Goal: Task Accomplishment & Management: Use online tool/utility

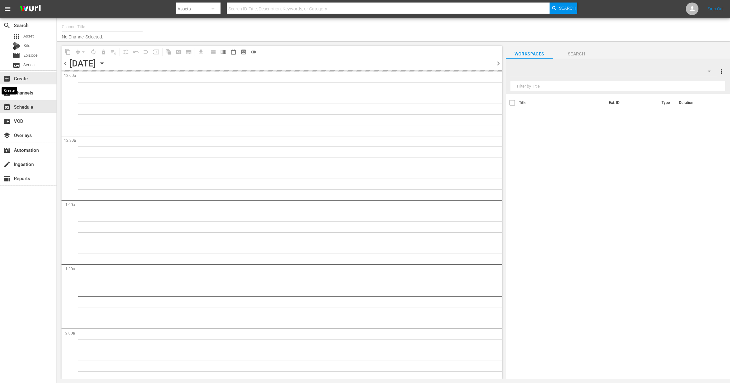
type input "Food (140)"
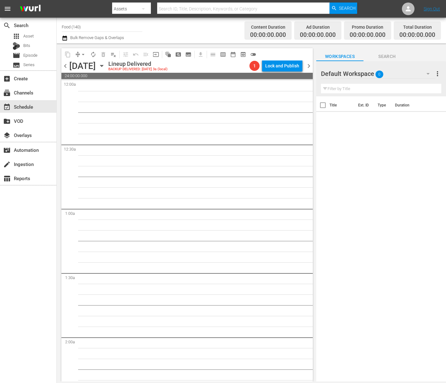
click at [103, 66] on icon "button" at bounding box center [101, 66] width 3 height 2
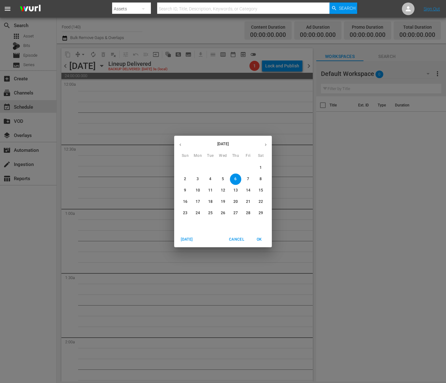
click at [265, 143] on icon "button" at bounding box center [266, 145] width 5 height 5
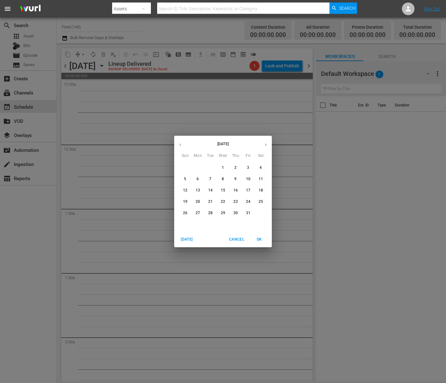
click at [265, 143] on icon "button" at bounding box center [266, 145] width 5 height 5
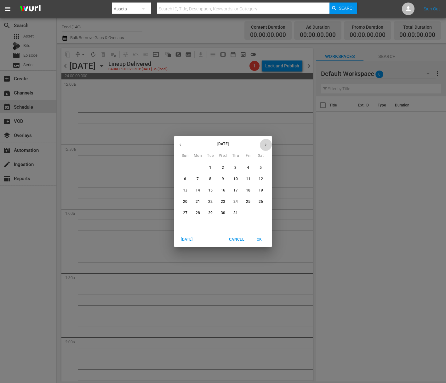
click at [265, 143] on icon "button" at bounding box center [266, 145] width 5 height 5
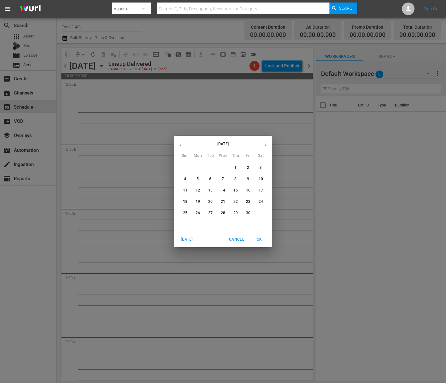
click at [265, 143] on icon "button" at bounding box center [266, 145] width 5 height 5
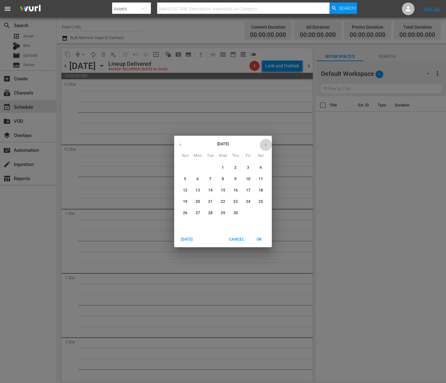
click at [265, 143] on icon "button" at bounding box center [266, 145] width 5 height 5
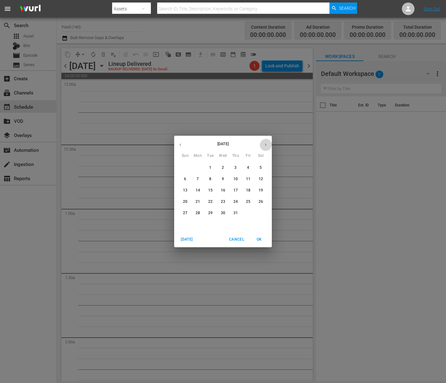
click at [265, 143] on icon "button" at bounding box center [266, 145] width 5 height 5
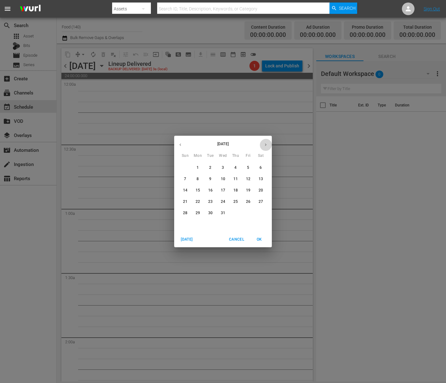
click at [265, 143] on icon "button" at bounding box center [266, 145] width 5 height 5
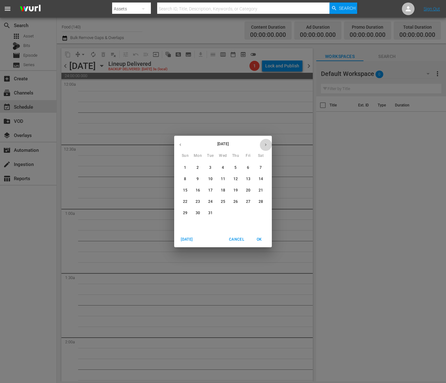
click at [265, 143] on icon "button" at bounding box center [266, 145] width 5 height 5
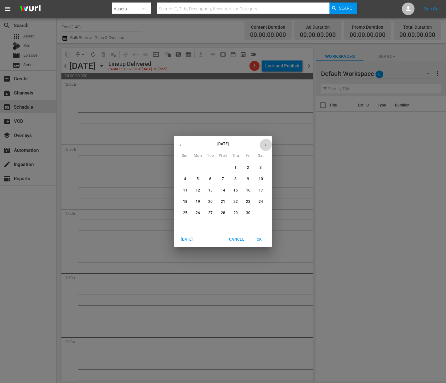
click at [265, 143] on icon "button" at bounding box center [266, 145] width 5 height 5
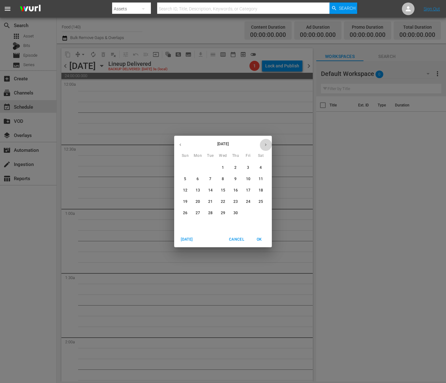
click at [265, 143] on icon "button" at bounding box center [266, 145] width 5 height 5
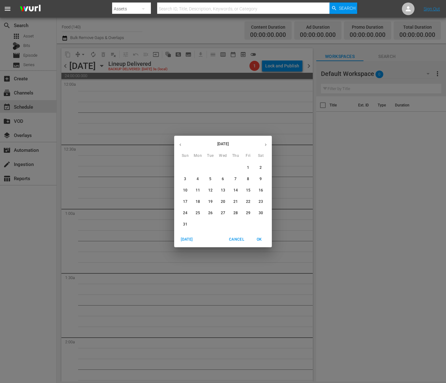
click at [265, 143] on icon "button" at bounding box center [266, 145] width 5 height 5
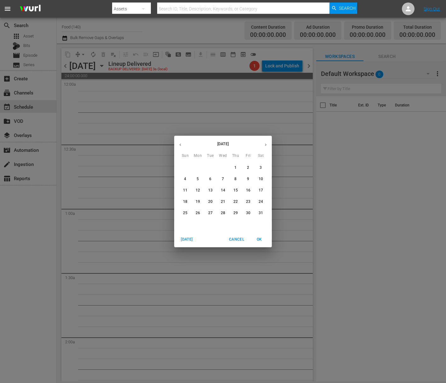
click at [265, 143] on icon "button" at bounding box center [266, 145] width 5 height 5
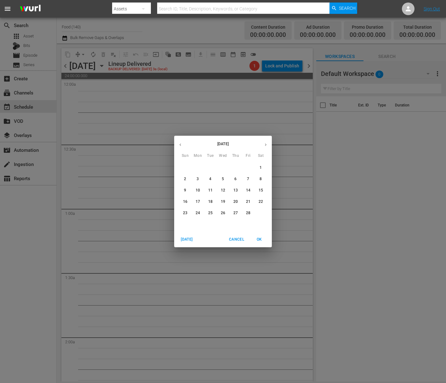
click at [265, 143] on icon "button" at bounding box center [266, 145] width 5 height 5
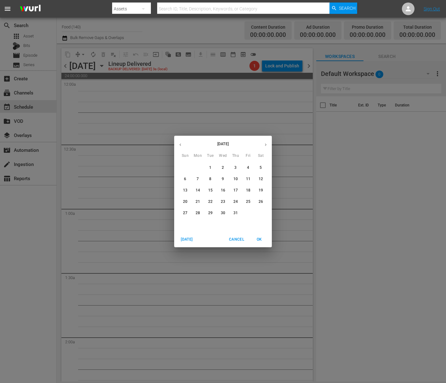
click at [265, 143] on icon "button" at bounding box center [266, 145] width 5 height 5
click at [210, 201] on p "19" at bounding box center [210, 201] width 4 height 5
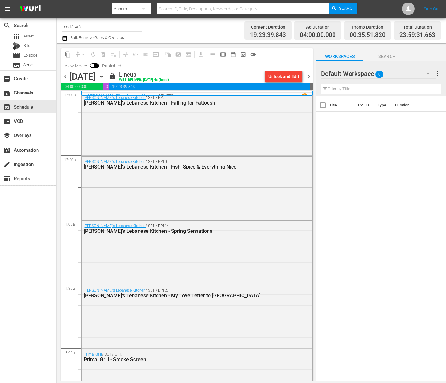
click at [103, 77] on icon "button" at bounding box center [101, 77] width 3 height 2
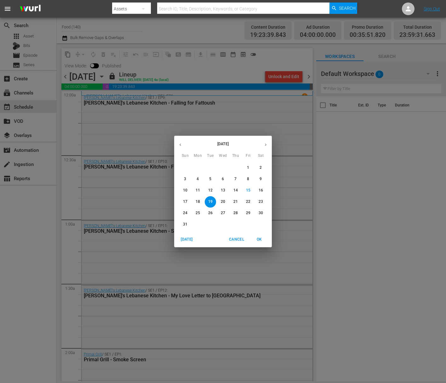
click at [226, 203] on span "20" at bounding box center [223, 201] width 11 height 5
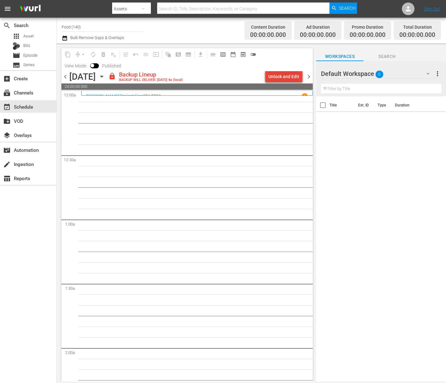
click at [287, 77] on div "Unlock and Edit" at bounding box center [284, 76] width 31 height 11
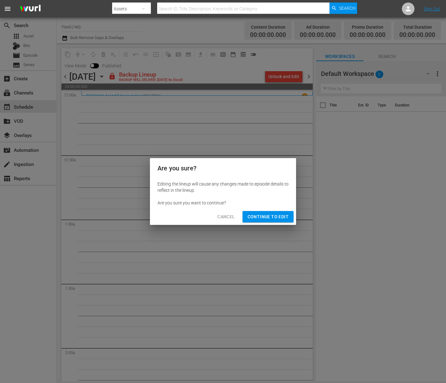
click at [270, 218] on span "Continue to Edit" at bounding box center [268, 217] width 41 height 8
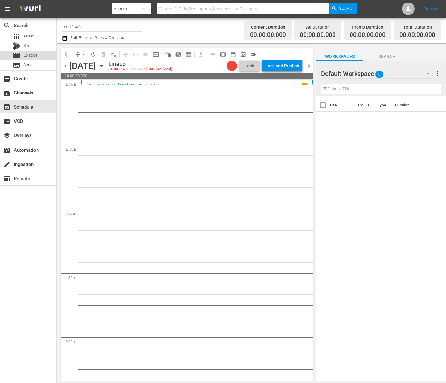
click at [33, 55] on span "Episode" at bounding box center [30, 55] width 14 height 6
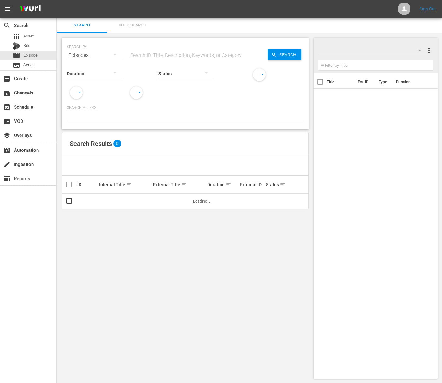
click at [204, 55] on input "text" at bounding box center [198, 55] width 139 height 15
paste input "[PERSON_NAME] Cooking at Home - Eggs-quisite Eggs"
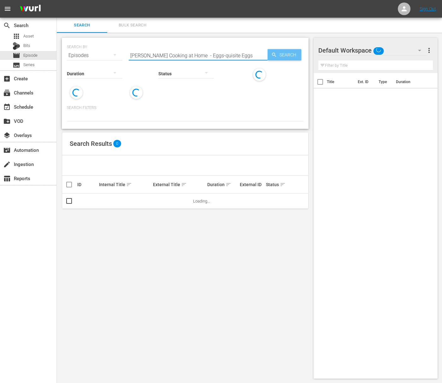
click at [283, 58] on span "Search" at bounding box center [289, 54] width 24 height 11
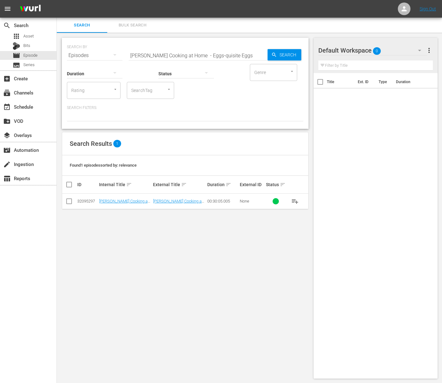
click at [294, 201] on span "playlist_add" at bounding box center [295, 202] width 8 height 8
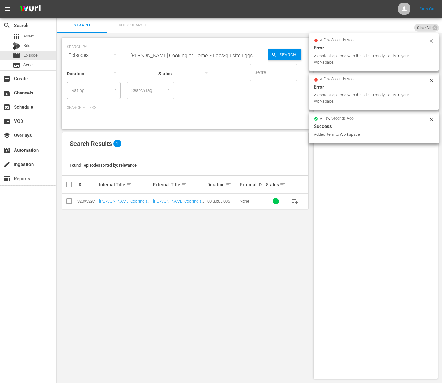
click at [177, 58] on input "[PERSON_NAME] Cooking at Home - Eggs-quisite Eggs" at bounding box center [198, 55] width 139 height 15
paste input "Simply Seafood"
click at [280, 54] on span "Search" at bounding box center [289, 54] width 24 height 11
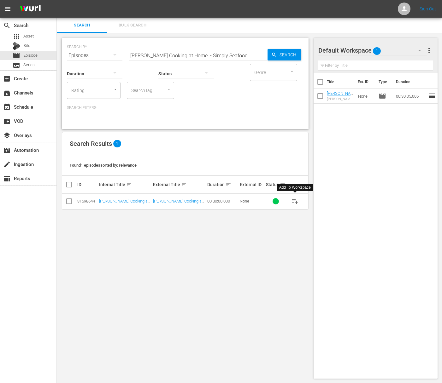
click at [294, 200] on span "playlist_add" at bounding box center [295, 202] width 8 height 8
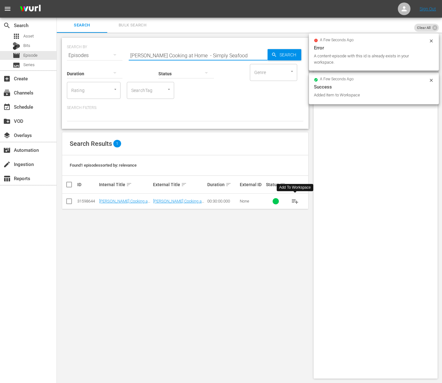
click at [212, 55] on input "[PERSON_NAME] Cooking at Home - Simply Seafood" at bounding box center [198, 55] width 139 height 15
paste input "ome Classics"
click at [286, 53] on span "Search" at bounding box center [289, 54] width 24 height 11
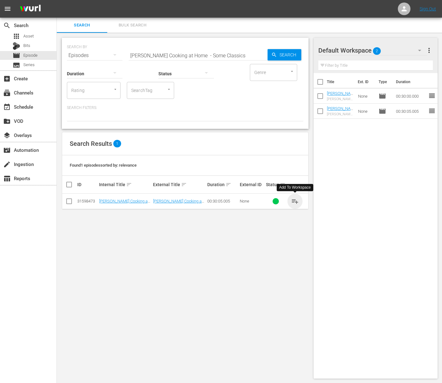
click at [295, 202] on span "playlist_add" at bounding box center [295, 202] width 8 height 8
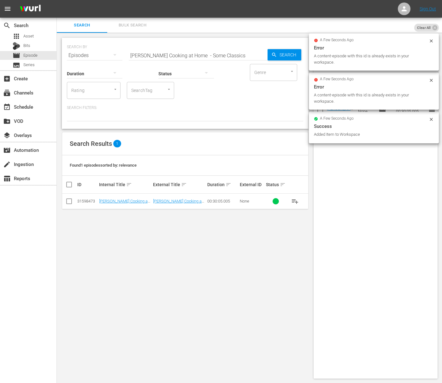
click at [218, 58] on input "[PERSON_NAME] Cooking at Home - Some Classics" at bounding box center [198, 55] width 139 height 15
paste input "Kitchen Technique"
click at [294, 58] on span "Search" at bounding box center [289, 54] width 24 height 11
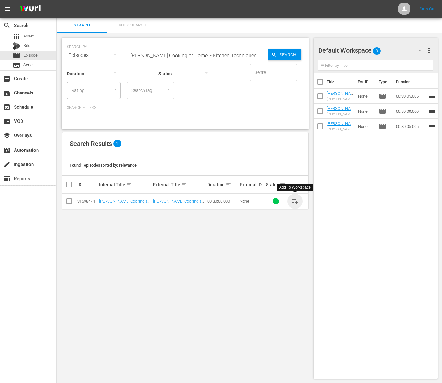
click at [294, 201] on span "playlist_add" at bounding box center [295, 202] width 8 height 8
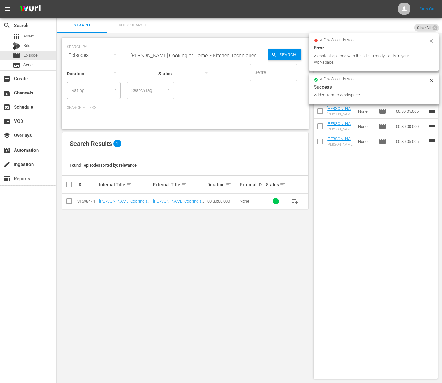
click at [197, 55] on input "[PERSON_NAME] Cooking at Home - Kitchen Techniques" at bounding box center [198, 55] width 139 height 15
paste input "Vegetables Every Way"
drag, startPoint x: 305, startPoint y: 57, endPoint x: 286, endPoint y: 55, distance: 18.7
click at [304, 57] on div "SEARCH BY Search By Episodes Search ID, Title, Description, Keywords, or Catego…" at bounding box center [185, 83] width 247 height 91
click at [286, 55] on span "Search" at bounding box center [289, 54] width 24 height 11
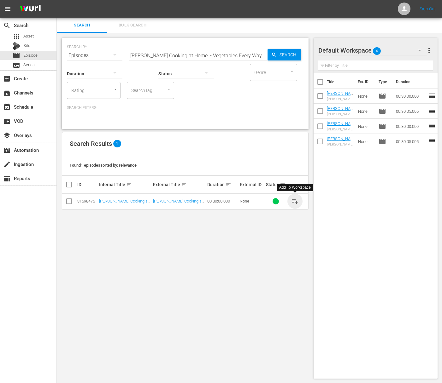
click at [295, 201] on span "playlist_add" at bounding box center [295, 202] width 8 height 8
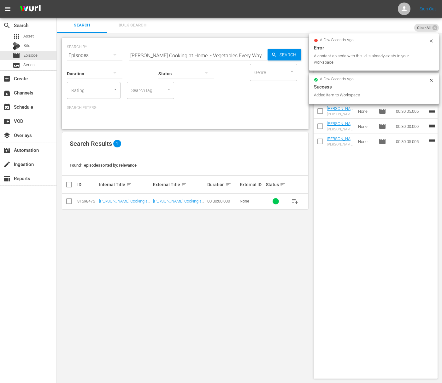
click at [243, 55] on input "[PERSON_NAME] Cooking at Home - Vegetables Every Way" at bounding box center [198, 55] width 139 height 15
paste input "Budget Cooking from the Pantr"
click at [291, 55] on span "Search" at bounding box center [289, 54] width 24 height 11
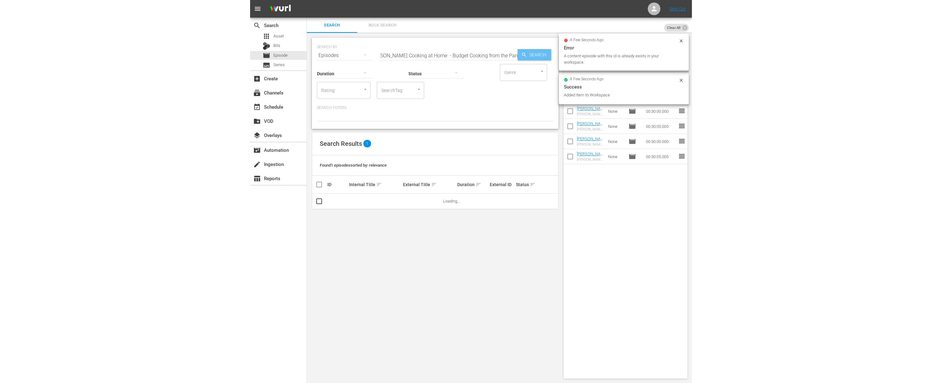
scroll to position [0, 0]
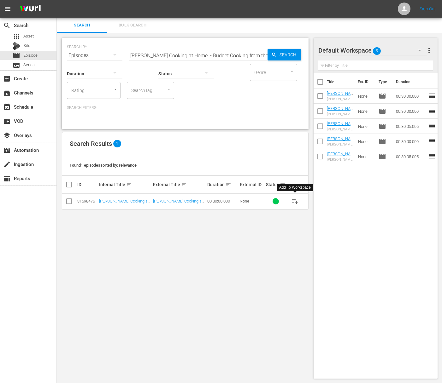
click at [295, 201] on span "playlist_add" at bounding box center [295, 202] width 8 height 8
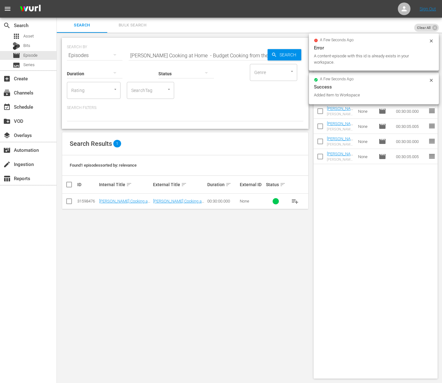
click at [175, 55] on input "[PERSON_NAME] Cooking at Home - Budget Cooking from the Pantry" at bounding box center [198, 55] width 139 height 15
paste input "Party Time"
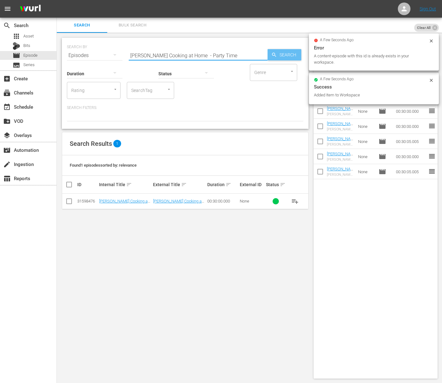
click at [281, 55] on span "Search" at bounding box center [289, 54] width 24 height 11
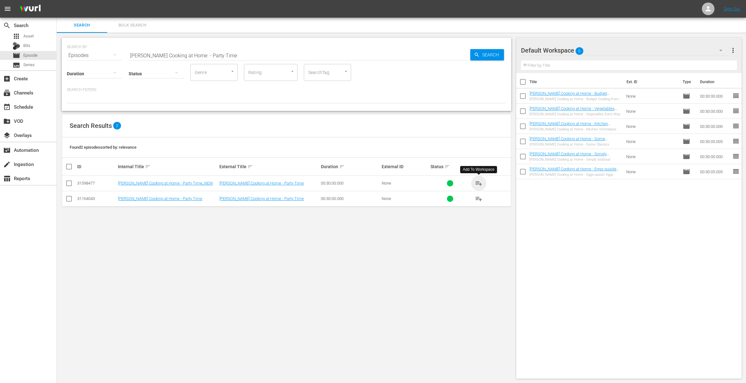
click at [477, 183] on span "playlist_add" at bounding box center [479, 184] width 8 height 8
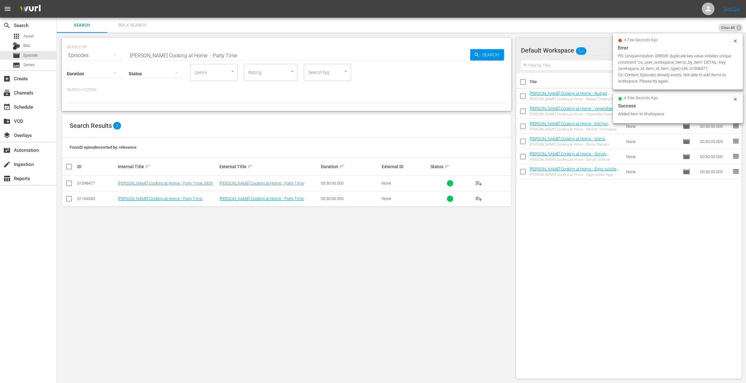
click at [448, 54] on input "[PERSON_NAME] Cooking at Home - Party Time" at bounding box center [300, 55] width 342 height 15
paste input "Summer Cookout"
click at [492, 53] on span "Search" at bounding box center [492, 54] width 24 height 11
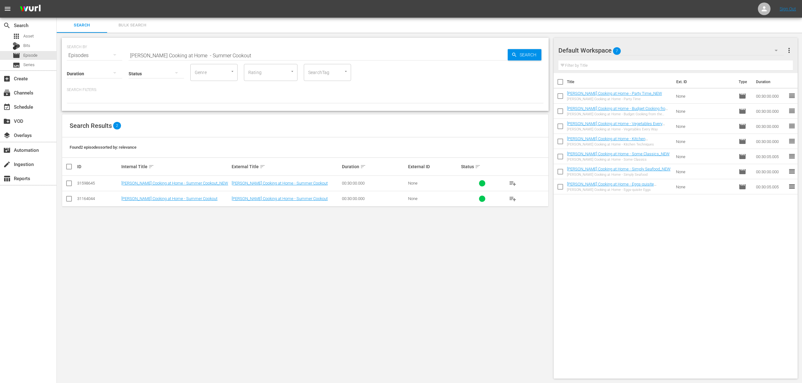
click at [514, 183] on span "playlist_add" at bounding box center [513, 184] width 8 height 8
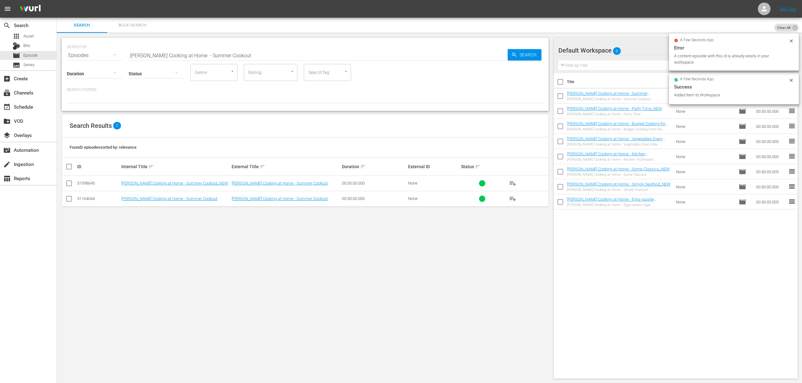
click at [367, 51] on input "[PERSON_NAME] Cooking at Home - Summer Cookout" at bounding box center [318, 55] width 379 height 15
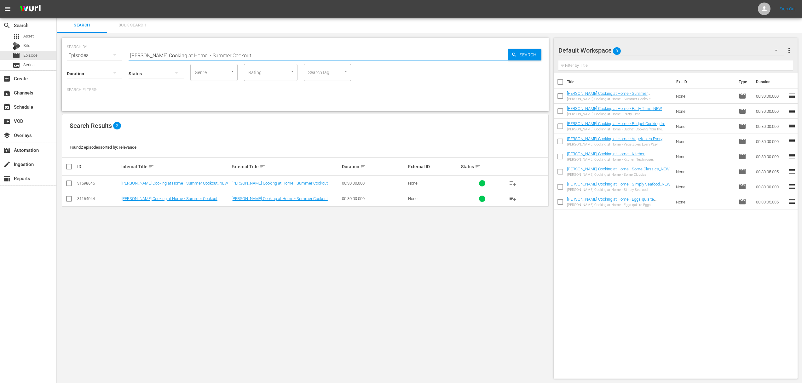
paste input "My Greek Table with [PERSON_NAME]: The Father Of Modern Greek Cooking"
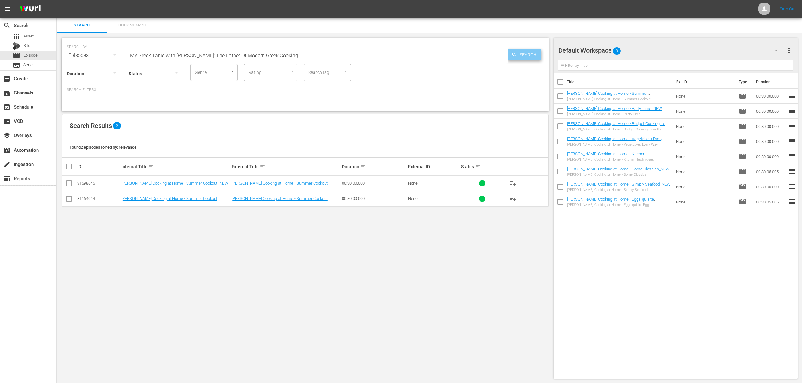
click at [524, 54] on span "Search" at bounding box center [529, 54] width 24 height 11
click at [513, 182] on span "playlist_add" at bounding box center [513, 184] width 8 height 8
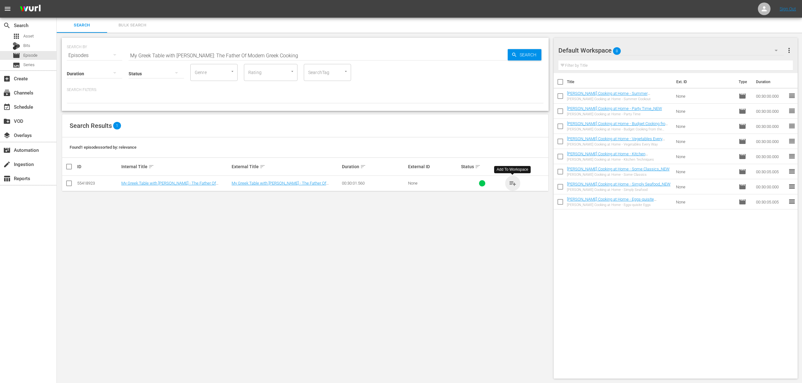
click at [513, 182] on span "playlist_add" at bounding box center [513, 184] width 8 height 8
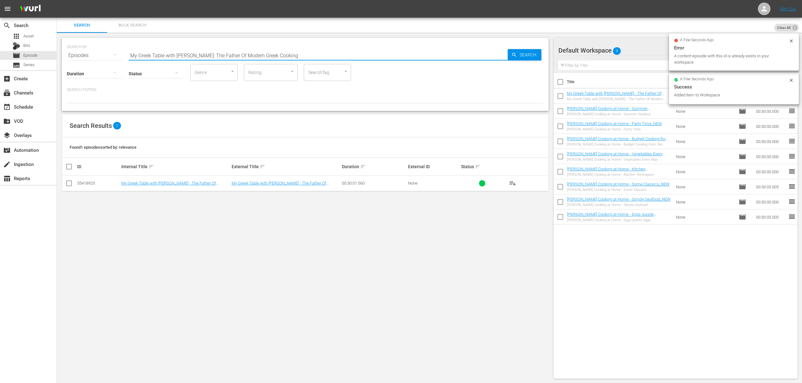
click at [365, 60] on div "Search ID, Title, Description, Keywords, or Category My Greek Table with [PERSO…" at bounding box center [318, 55] width 379 height 15
paste input "My Greek Dinner Party"
click at [520, 57] on span "Search" at bounding box center [529, 54] width 24 height 11
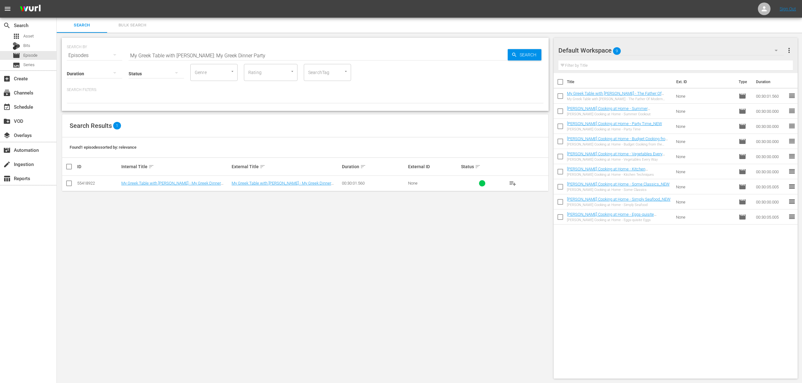
click at [510, 178] on button "playlist_add" at bounding box center [512, 183] width 15 height 15
click at [512, 184] on span "playlist_add" at bounding box center [513, 184] width 8 height 8
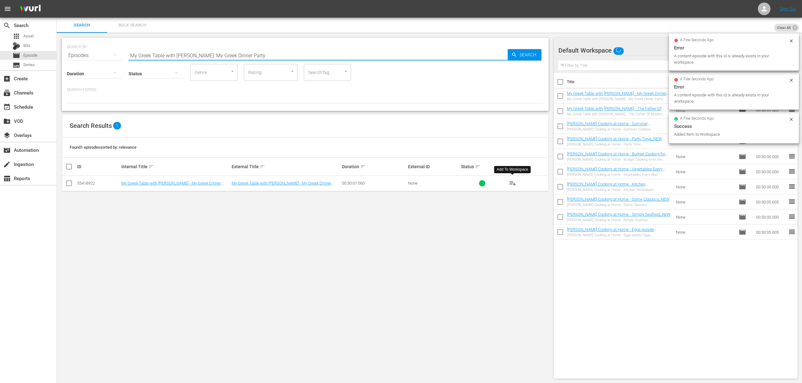
click at [280, 60] on div "Search ID, Title, Description, Keywords, or Category My Greek Table with [PERSO…" at bounding box center [318, 55] width 379 height 15
paste input "Everyday Superfoods"
click at [507, 58] on input "My Greek Table with [PERSON_NAME]: Everyday Superfoods" at bounding box center [318, 55] width 379 height 15
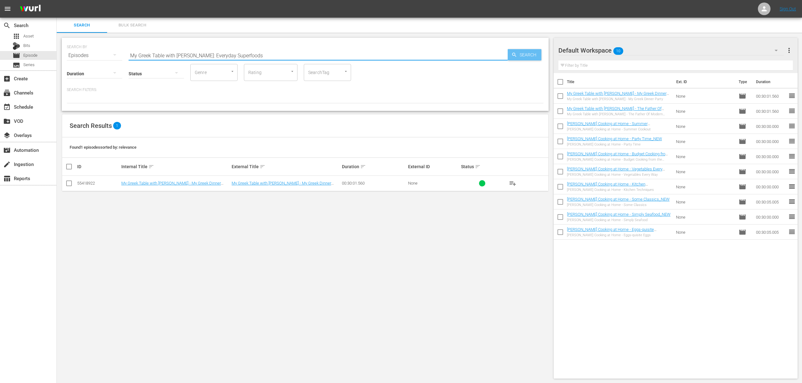
click at [521, 57] on span "Search" at bounding box center [529, 54] width 24 height 11
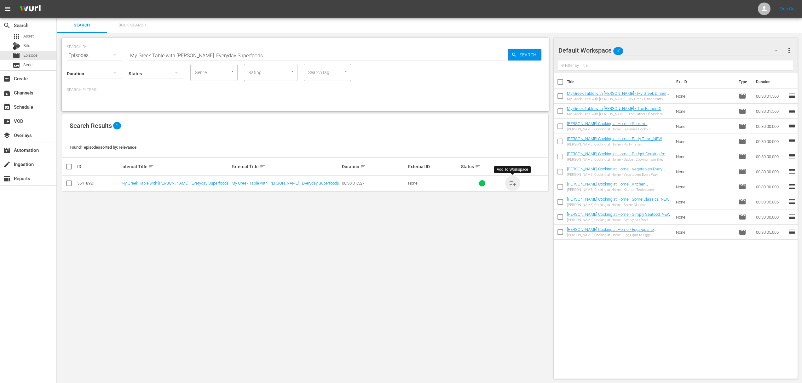
click at [513, 183] on span "playlist_add" at bounding box center [513, 184] width 8 height 8
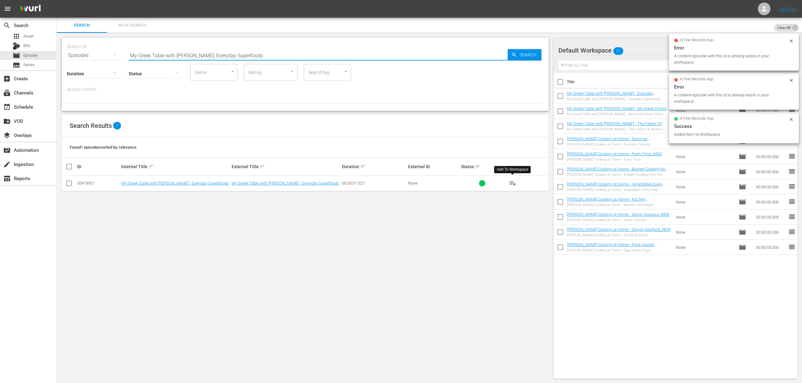
click at [342, 58] on input "My Greek Table with [PERSON_NAME]: Everyday Superfoods" at bounding box center [318, 55] width 379 height 15
paste input "Pie Heaven"
click at [526, 56] on span "Search" at bounding box center [529, 54] width 24 height 11
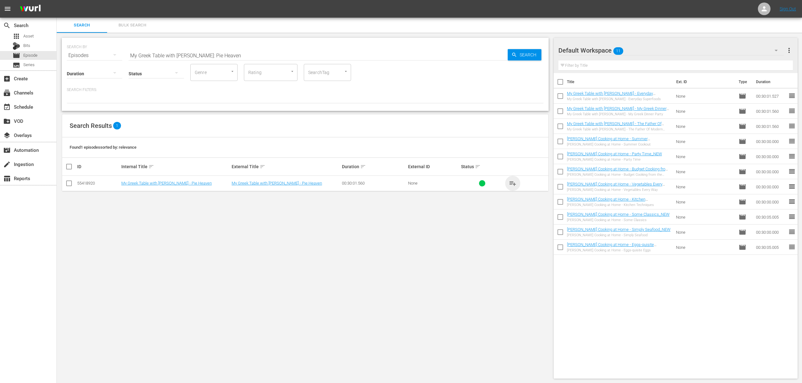
click at [512, 185] on span "playlist_add" at bounding box center [513, 184] width 8 height 8
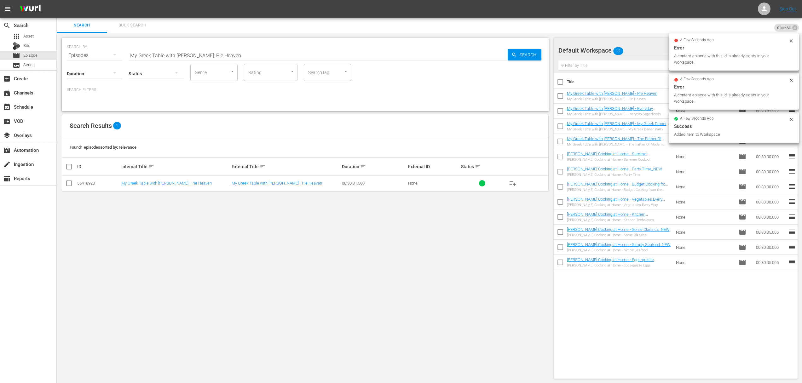
click at [316, 54] on input "My Greek Table with [PERSON_NAME]: Pie Heaven" at bounding box center [318, 55] width 379 height 15
paste input "The Foods That Unite Us"
click at [527, 56] on span "Search" at bounding box center [529, 54] width 24 height 11
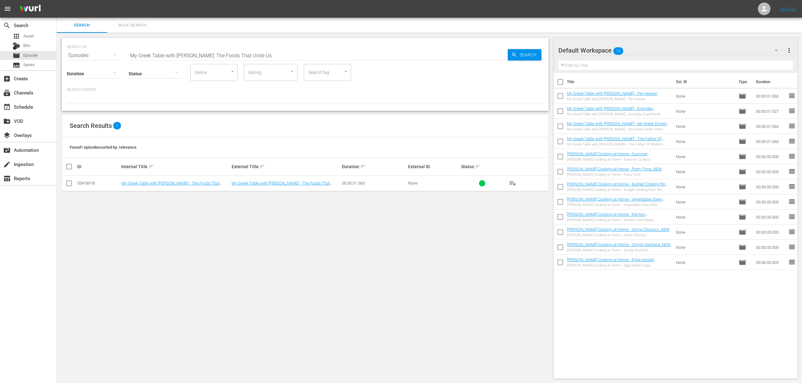
click at [511, 182] on span "playlist_add" at bounding box center [513, 184] width 8 height 8
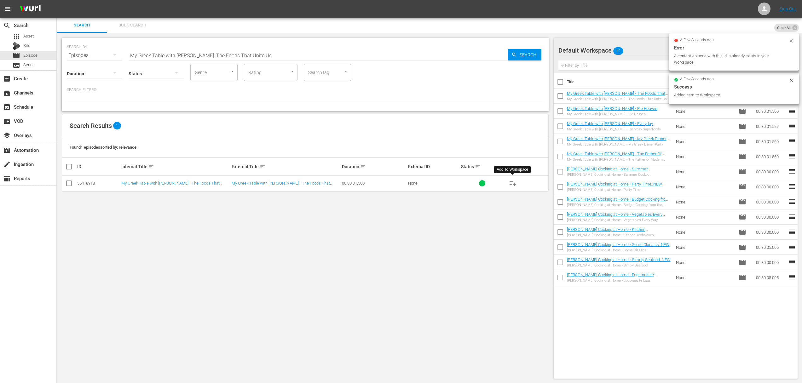
click at [373, 48] on input "My Greek Table with [PERSON_NAME]: The Foods That Unite Us" at bounding box center [318, 55] width 379 height 15
paste input "Sephardic Cooking Of [GEOGRAPHIC_DATA]"
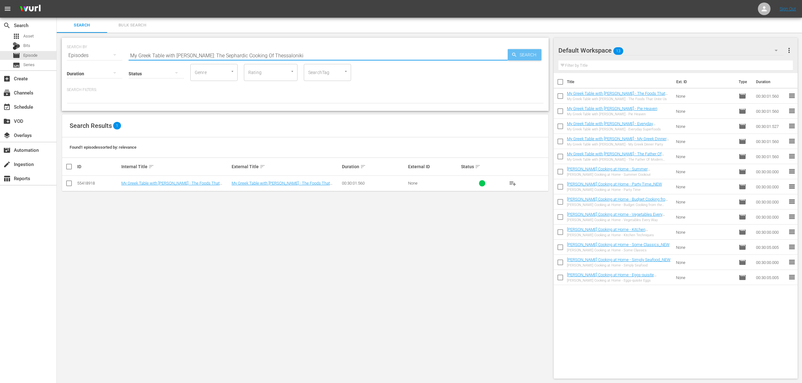
click at [528, 55] on span "Search" at bounding box center [529, 54] width 24 height 11
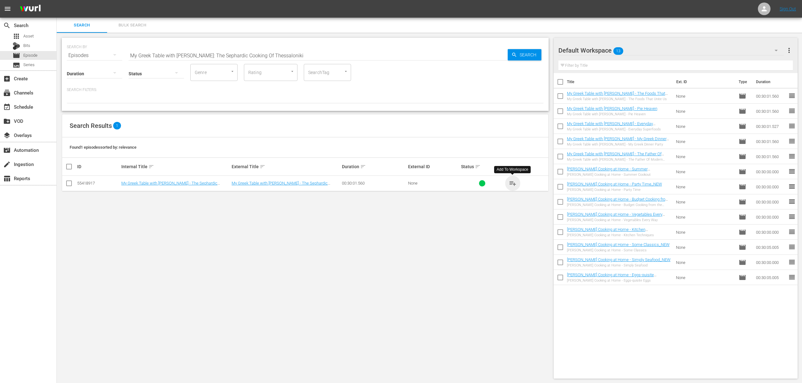
click at [513, 184] on span "playlist_add" at bounding box center [513, 184] width 8 height 8
click at [513, 183] on span "playlist_add" at bounding box center [513, 184] width 8 height 8
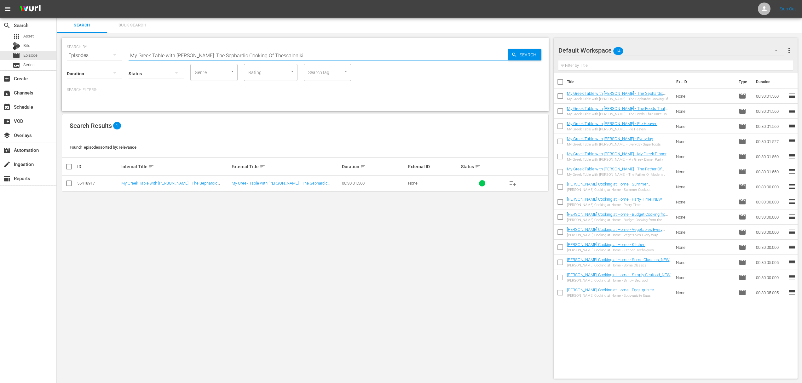
click at [299, 54] on input "My Greek Table with [PERSON_NAME]: The Sephardic Cooking Of Thessaloniki" at bounding box center [318, 55] width 379 height 15
paste input ""My Greek Table with [PERSON_NAME]: Northern Delights – [GEOGRAPHIC_DATA] ""
click at [524, 55] on span "Search" at bounding box center [529, 54] width 24 height 11
click at [512, 183] on span "playlist_add" at bounding box center [513, 184] width 8 height 8
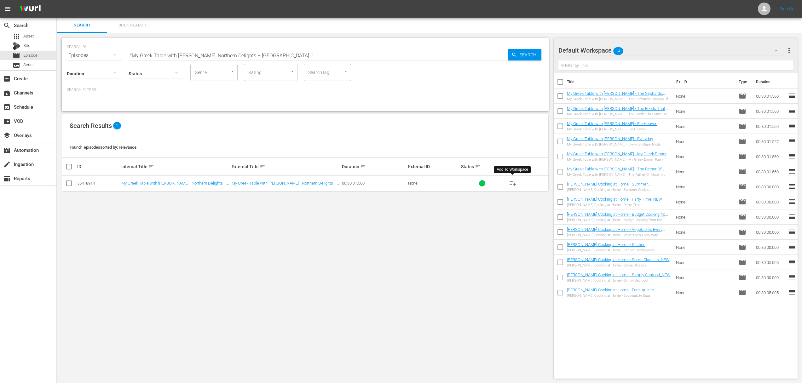
click at [512, 183] on span "playlist_add" at bounding box center [513, 184] width 8 height 8
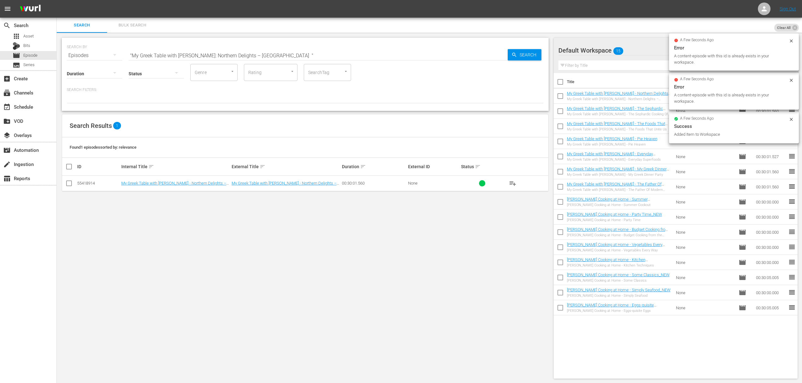
click at [312, 55] on input ""My Greek Table with [PERSON_NAME]: Northern Delights – [GEOGRAPHIC_DATA] "" at bounding box center [318, 55] width 379 height 15
paste input "My Greek Table with [PERSON_NAME]: Old World Charms Of The Athenian Table"
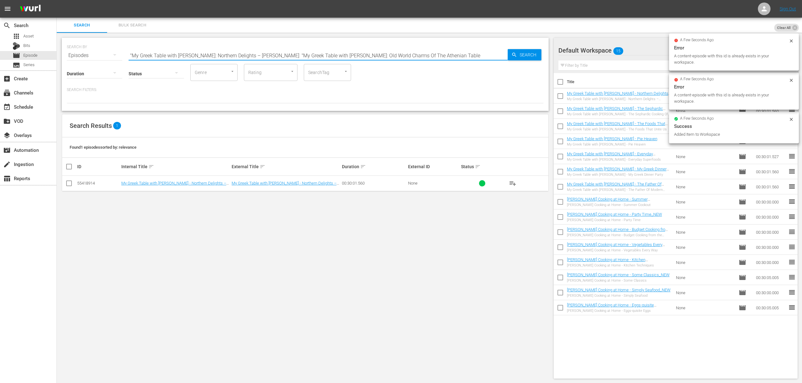
click at [308, 58] on input ""My Greek Table with [PERSON_NAME]: Northern Delights – [PERSON_NAME] "My Greek…" at bounding box center [318, 55] width 379 height 15
paste input "text"
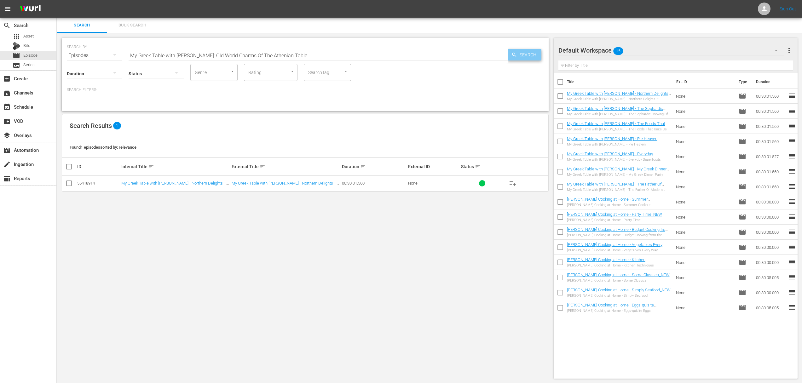
click at [518, 57] on span "Search" at bounding box center [529, 54] width 24 height 11
click at [512, 180] on span "playlist_add" at bounding box center [513, 184] width 8 height 8
click at [515, 186] on span "playlist_add" at bounding box center [513, 184] width 8 height 8
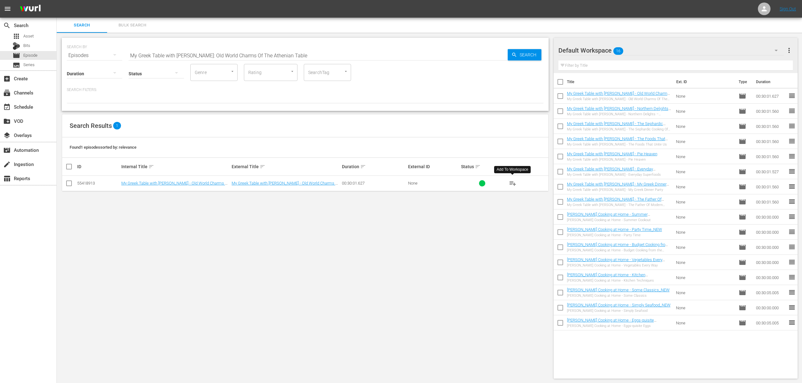
click at [513, 183] on span "playlist_add" at bounding box center [513, 184] width 8 height 8
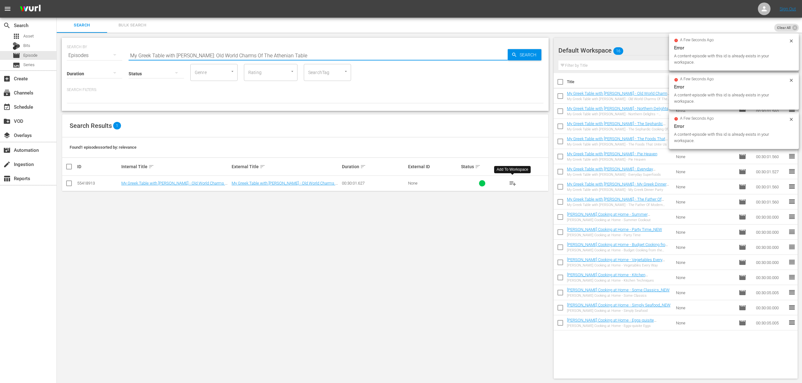
click at [263, 59] on input "My Greek Table with [PERSON_NAME]: Old World Charms Of The Athenian Table" at bounding box center [318, 55] width 379 height 15
paste input "[GEOGRAPHIC_DATA]: [GEOGRAPHIC_DATA]'s De Facto Food City"
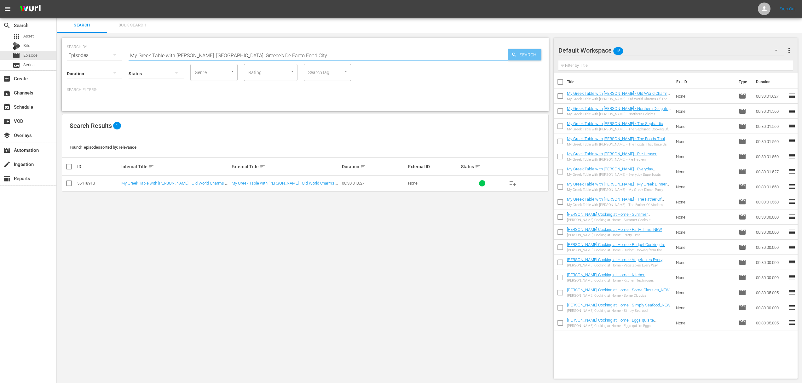
click at [526, 55] on span "Search" at bounding box center [529, 54] width 24 height 11
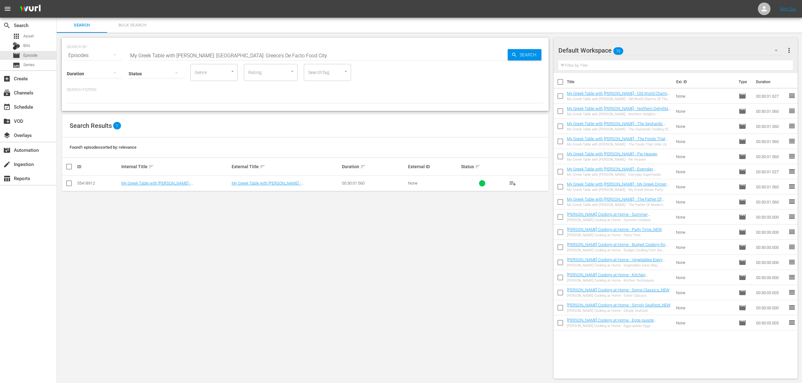
click at [514, 182] on span "playlist_add" at bounding box center [513, 184] width 8 height 8
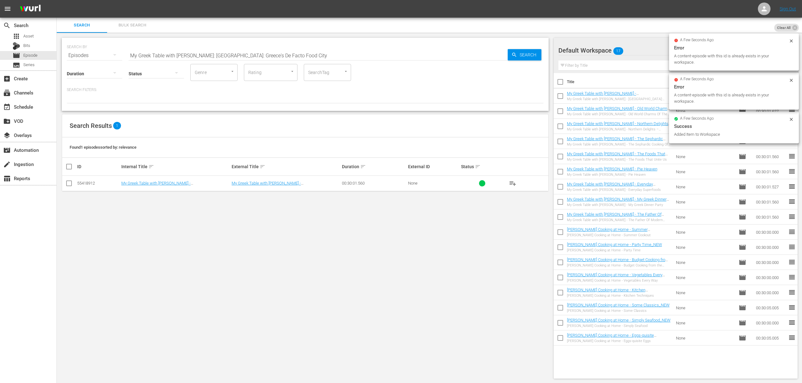
click at [352, 57] on input "My Greek Table with [PERSON_NAME]: [GEOGRAPHIC_DATA]: Greece's De Facto Food Ci…" at bounding box center [318, 55] width 379 height 15
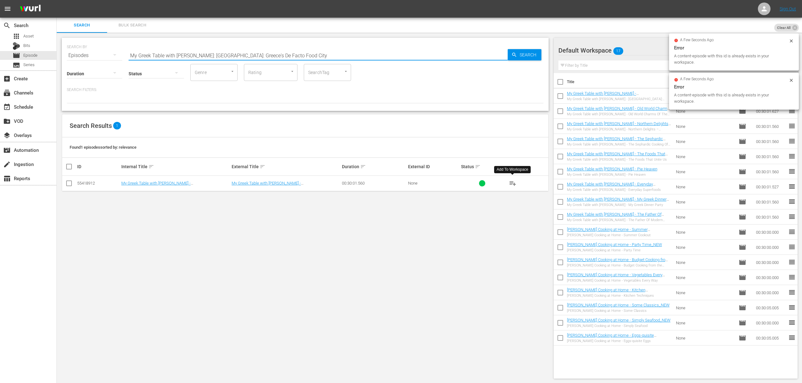
paste input "Street Food In [GEOGRAPHIC_DATA]"
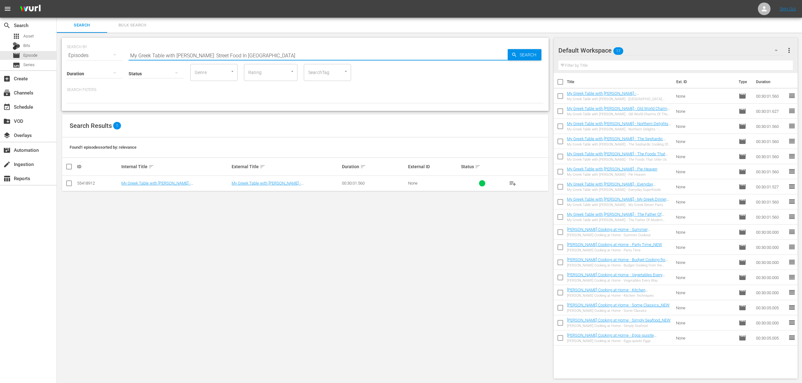
click at [506, 58] on input "My Greek Table with [PERSON_NAME]: Street Food In [GEOGRAPHIC_DATA]" at bounding box center [318, 55] width 379 height 15
click at [517, 56] on icon "button" at bounding box center [515, 55] width 6 height 6
click at [510, 183] on span "playlist_add" at bounding box center [513, 184] width 8 height 8
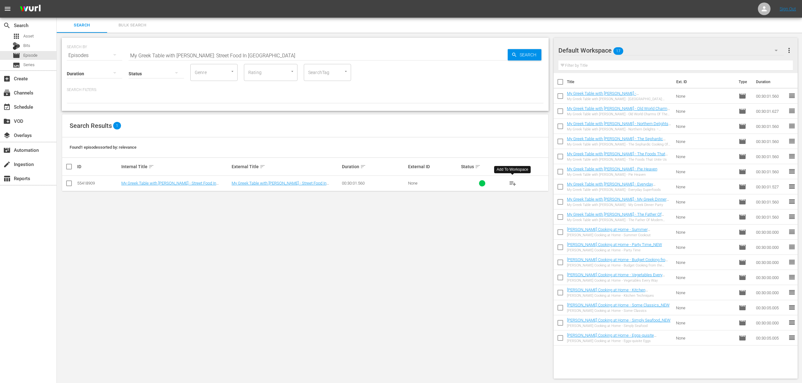
click at [510, 183] on span "playlist_add" at bounding box center [513, 184] width 8 height 8
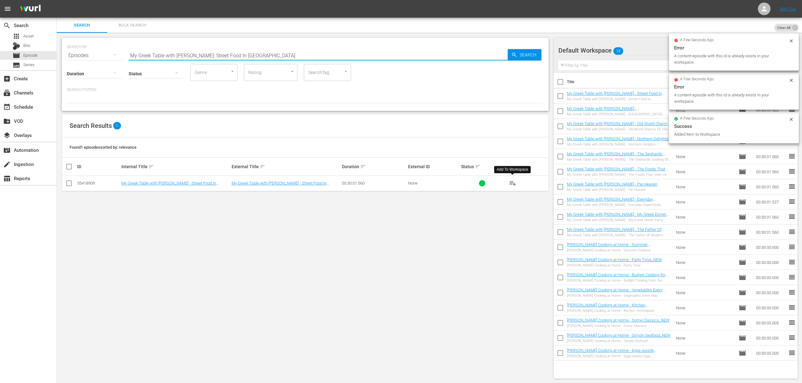
drag, startPoint x: 284, startPoint y: 62, endPoint x: 279, endPoint y: 62, distance: 4.7
click at [284, 61] on input "My Greek Table with [PERSON_NAME]: Street Food In [GEOGRAPHIC_DATA]" at bounding box center [318, 55] width 379 height 15
paste input "The Accidental Vegan"
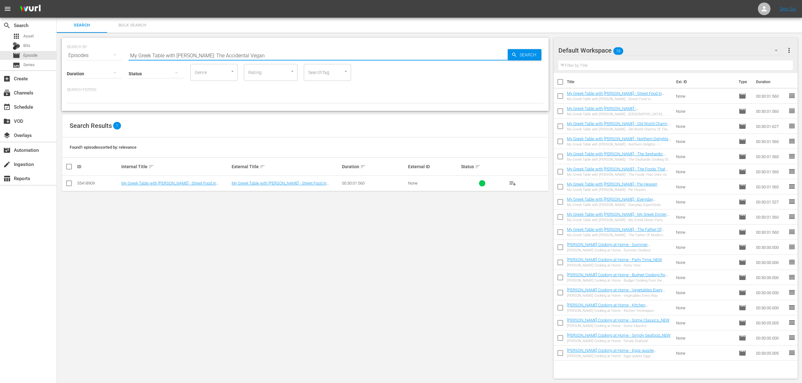
click at [525, 53] on span "Search" at bounding box center [529, 54] width 24 height 11
click at [514, 183] on span "playlist_add" at bounding box center [513, 184] width 8 height 8
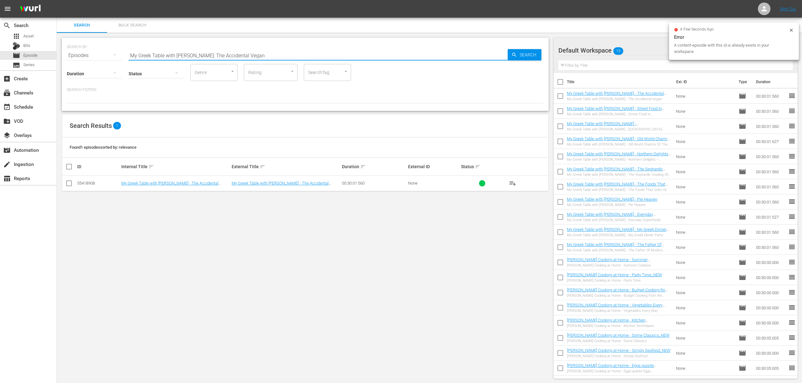
click at [324, 53] on input "My Greek Table with [PERSON_NAME]: The Accidental Vegan" at bounding box center [318, 55] width 379 height 15
paste input "[PERSON_NAME] Discovers Her [GEOGRAPHIC_DATA] 'Hood"
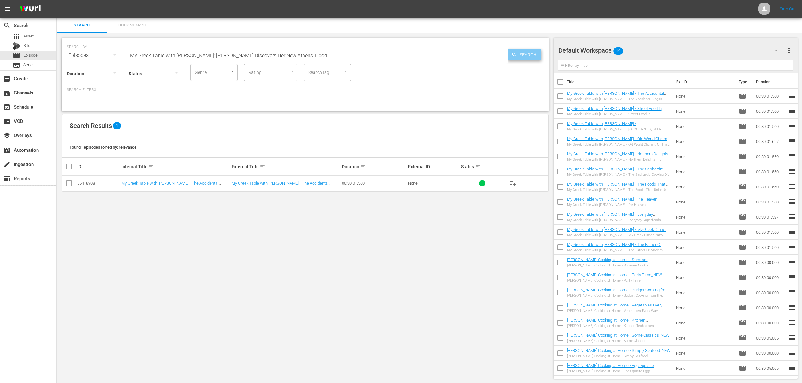
click at [516, 50] on div "Search" at bounding box center [525, 54] width 34 height 11
click at [514, 183] on span "playlist_add" at bounding box center [513, 184] width 8 height 8
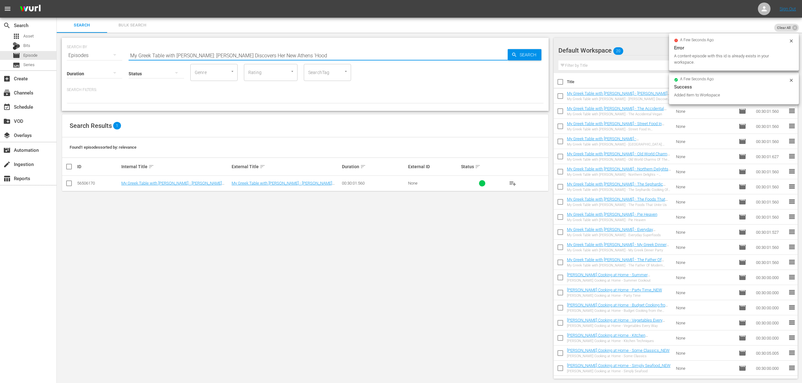
click at [343, 56] on input "My Greek Table with [PERSON_NAME]: [PERSON_NAME] Discovers Her New Athens 'Hood" at bounding box center [318, 55] width 379 height 15
paste input "A Taste of History - [MEDICAL_DATA]"
click at [525, 55] on span "Search" at bounding box center [529, 54] width 24 height 11
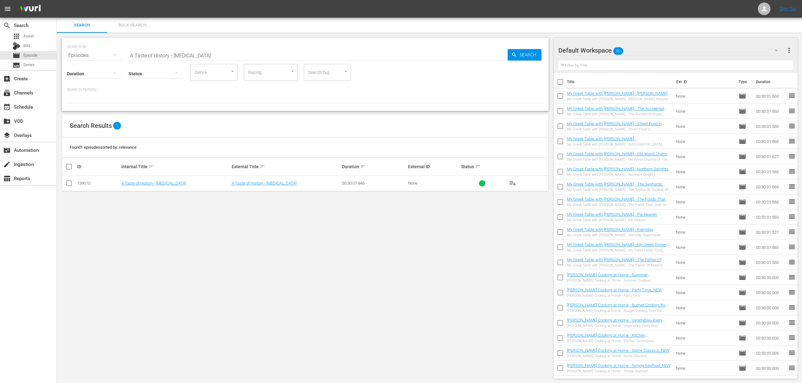
drag, startPoint x: 508, startPoint y: 183, endPoint x: 515, endPoint y: 183, distance: 6.6
click at [509, 183] on button "playlist_add" at bounding box center [512, 183] width 15 height 15
click at [515, 183] on span "playlist_add" at bounding box center [513, 184] width 8 height 8
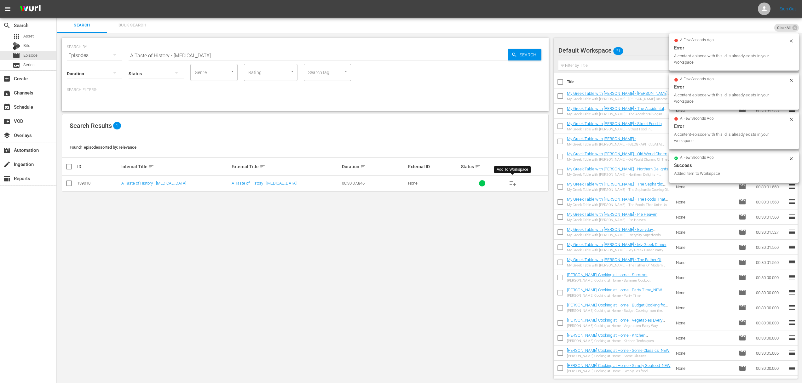
click at [349, 62] on input "A Taste of History - [MEDICAL_DATA]" at bounding box center [318, 55] width 379 height 15
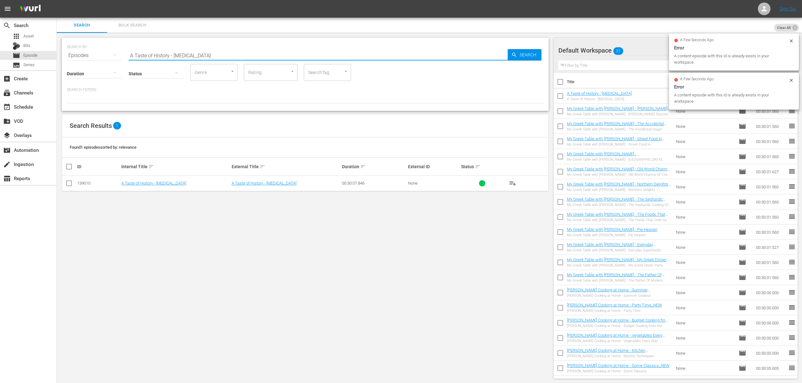
paste input "[PERSON_NAME] Orrery"
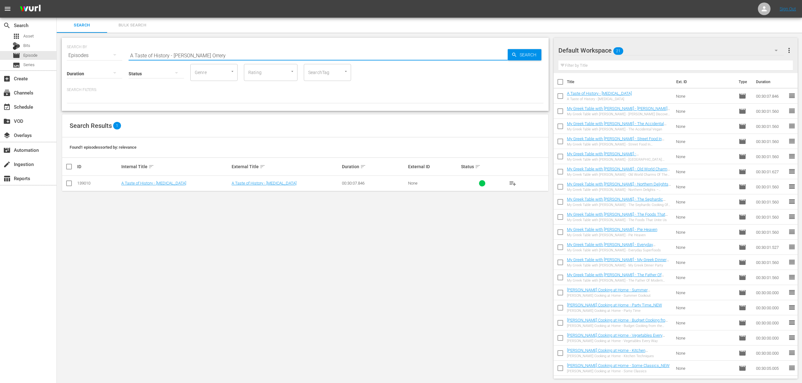
click at [536, 58] on span "Search" at bounding box center [529, 54] width 24 height 11
click at [513, 183] on span "playlist_add" at bounding box center [513, 184] width 8 height 8
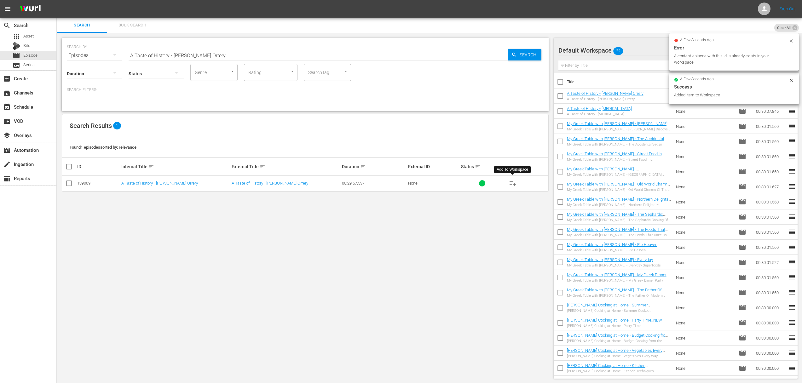
click at [325, 60] on hr at bounding box center [318, 60] width 379 height 0
click at [325, 54] on input "A Taste of History - [PERSON_NAME] Orrery" at bounding box center [318, 55] width 379 height 15
paste input "[PERSON_NAME] - Science Superstar"
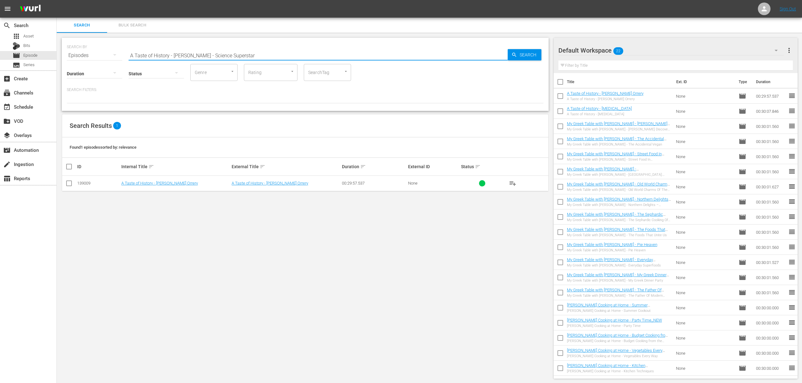
click at [517, 55] on span "Search" at bounding box center [529, 54] width 24 height 11
click at [514, 183] on span "playlist_add" at bounding box center [513, 184] width 8 height 8
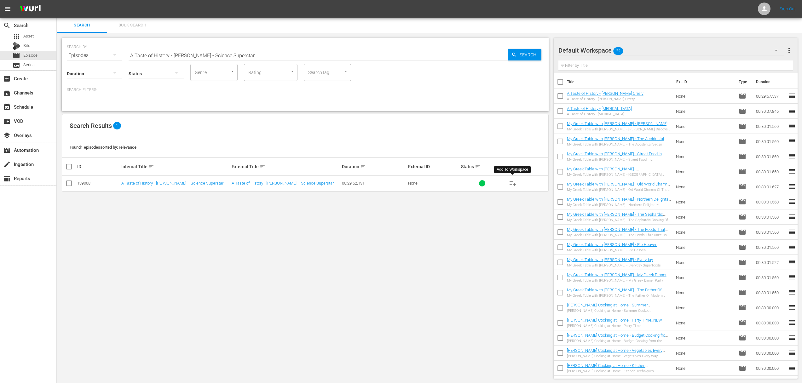
click at [514, 183] on span "playlist_add" at bounding box center [513, 184] width 8 height 8
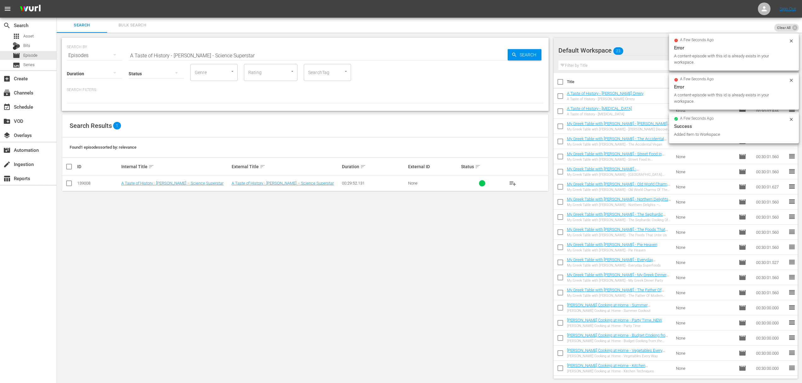
click at [316, 58] on input "A Taste of History - [PERSON_NAME] - Science Superstar" at bounding box center [318, 55] width 379 height 15
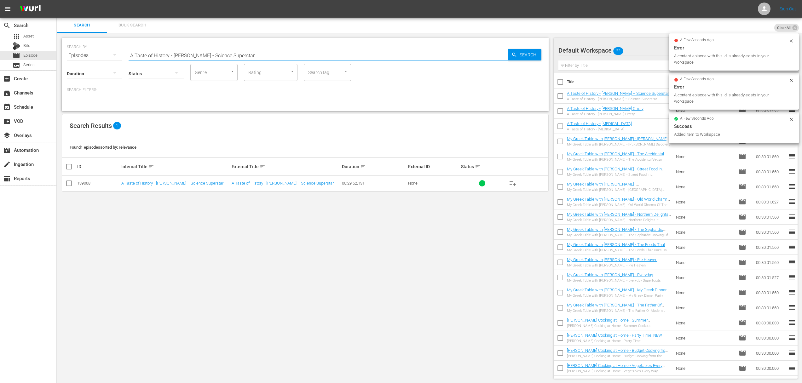
paste input "tsy [PERSON_NAME] Sews a Legend"
click at [521, 55] on span "Search" at bounding box center [529, 54] width 24 height 11
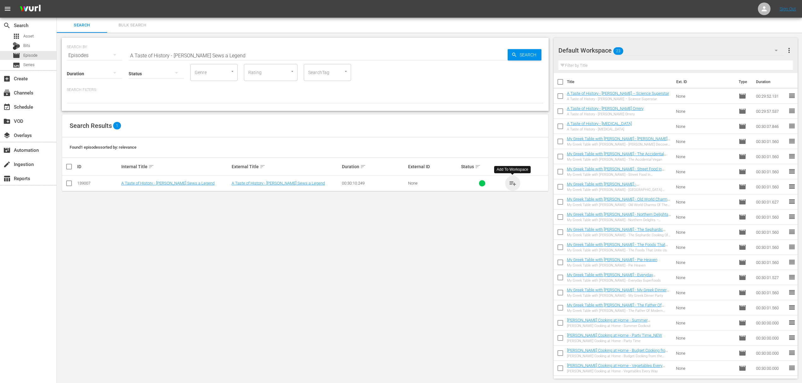
click at [513, 183] on span "playlist_add" at bounding box center [513, 184] width 8 height 8
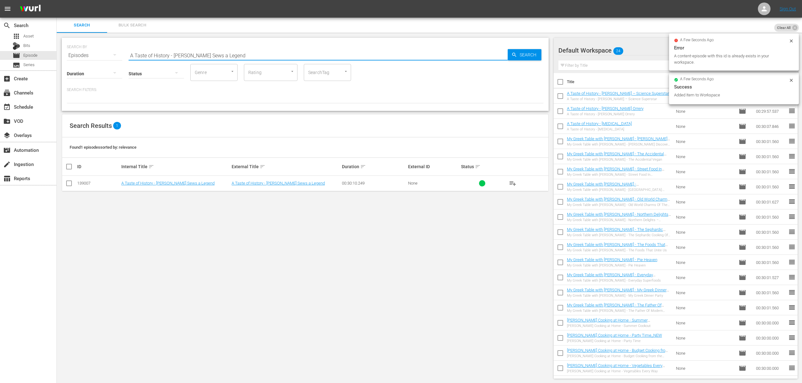
click at [340, 54] on input "A Taste of History - [PERSON_NAME] Sews a Legend" at bounding box center [318, 55] width 379 height 15
paste input "Escape to [PERSON_NAME][GEOGRAPHIC_DATA]"
click at [532, 54] on span "Search" at bounding box center [529, 54] width 24 height 11
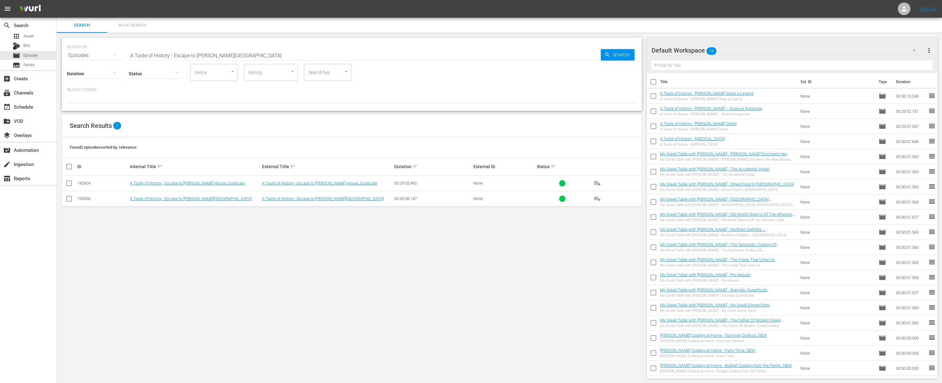
click at [597, 197] on span "playlist_add" at bounding box center [597, 199] width 8 height 8
drag, startPoint x: 333, startPoint y: 56, endPoint x: 328, endPoint y: 56, distance: 5.0
click at [333, 56] on input "A Taste of History - Escape to [PERSON_NAME][GEOGRAPHIC_DATA]" at bounding box center [365, 55] width 472 height 15
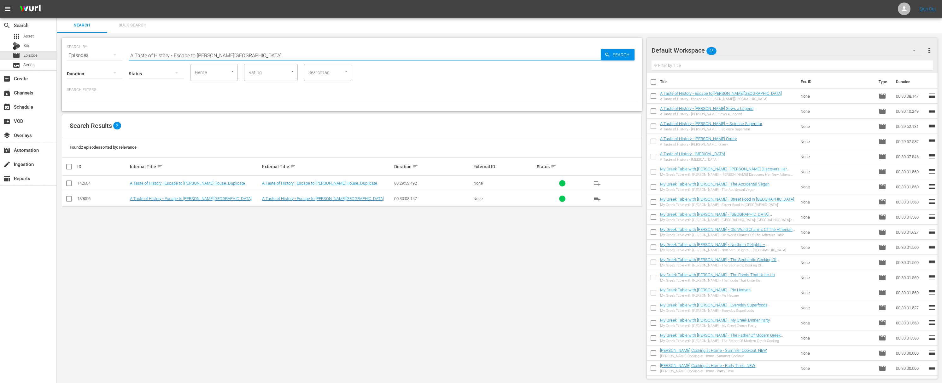
paste input "Surgery and Soda Pop"
click at [626, 52] on span "Search" at bounding box center [622, 54] width 24 height 11
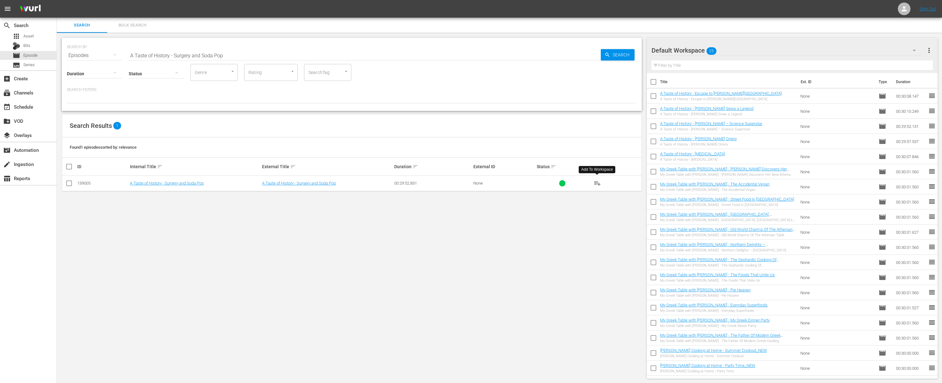
click at [597, 183] on span "playlist_add" at bounding box center [597, 184] width 8 height 8
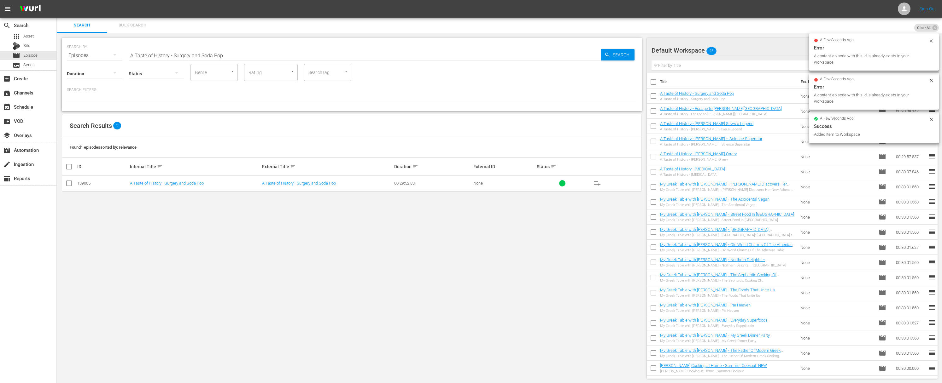
click at [292, 56] on input "A Taste of History - Surgery and Soda Pop" at bounding box center [365, 55] width 472 height 15
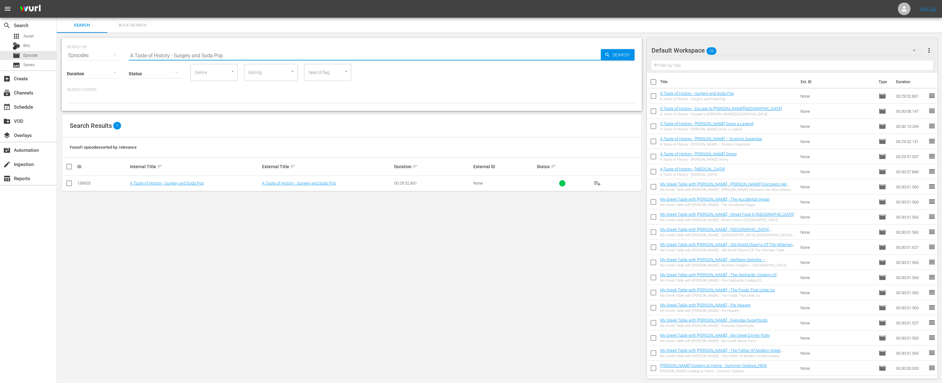
paste input "The [PERSON_NAME] - Friends of the Washingtons"
click at [616, 56] on span "Search" at bounding box center [622, 54] width 24 height 11
click at [599, 184] on span "playlist_add" at bounding box center [597, 184] width 8 height 8
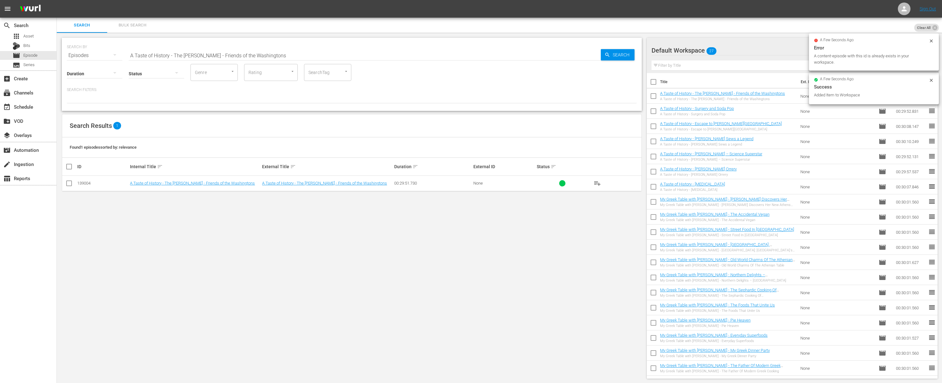
click at [342, 56] on input "A Taste of History - The [PERSON_NAME] - Friends of the Washingtons" at bounding box center [365, 55] width 472 height 15
paste input "[PERSON_NAME] - Witness To History"
type input "A Taste of History - [PERSON_NAME] - Witness To History"
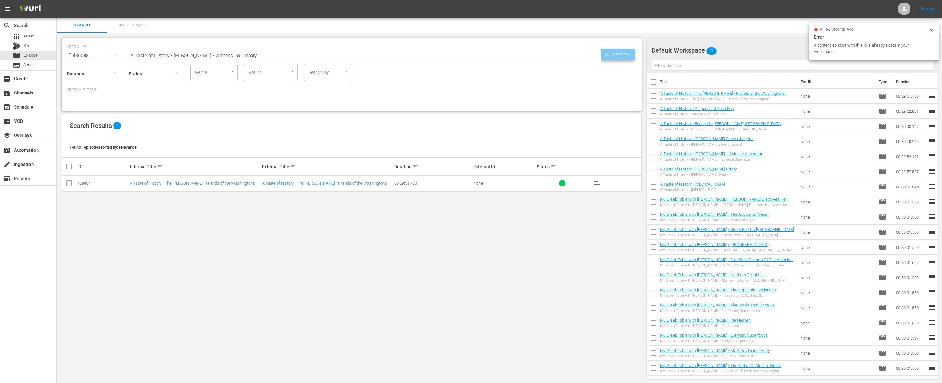
click at [610, 56] on span "Search" at bounding box center [622, 54] width 24 height 11
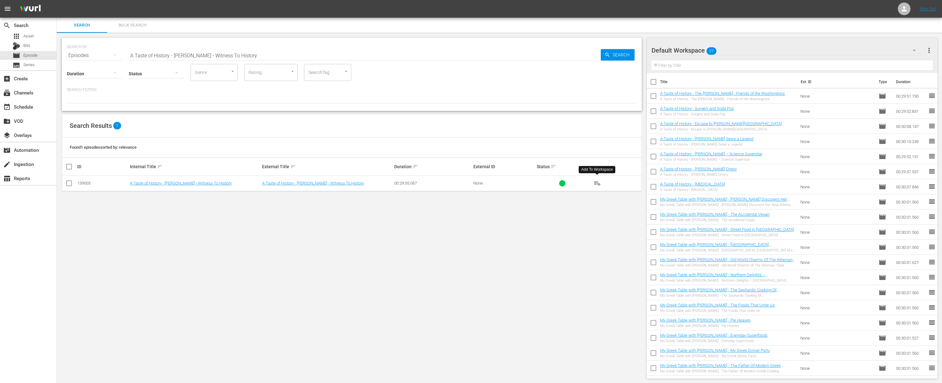
click at [599, 184] on span "playlist_add" at bounding box center [597, 184] width 8 height 8
